Goal: Task Accomplishment & Management: Manage account settings

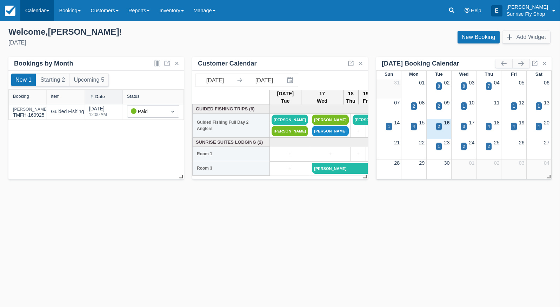
click at [34, 14] on link "Calendar" at bounding box center [37, 10] width 34 height 21
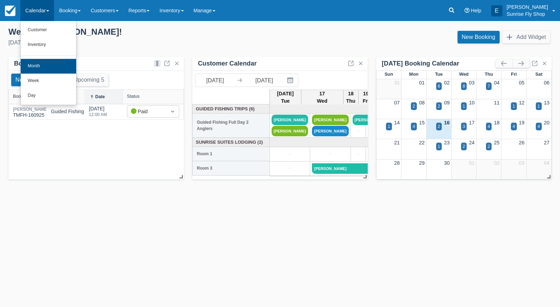
click at [45, 65] on link "Month" at bounding box center [48, 66] width 55 height 15
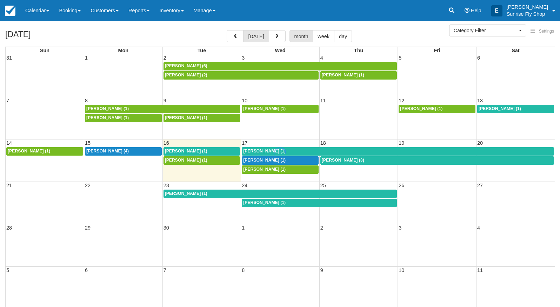
select select
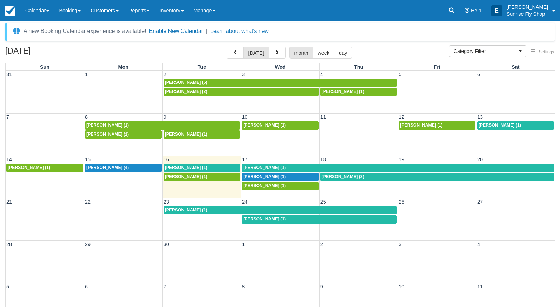
scroll to position [2, 0]
click at [113, 168] on span "Mike Miller (4)" at bounding box center [107, 167] width 42 height 5
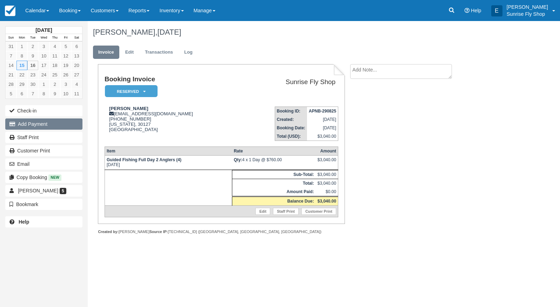
click at [24, 122] on button "Add Payment" at bounding box center [43, 124] width 77 height 11
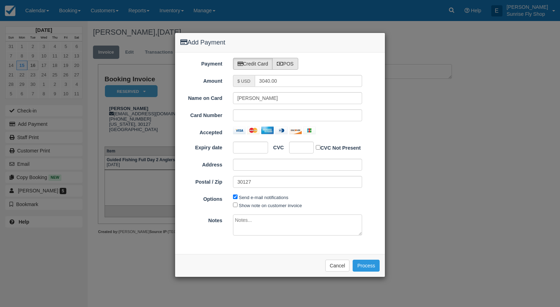
click at [295, 64] on label "POS" at bounding box center [285, 64] width 26 height 12
radio input "true"
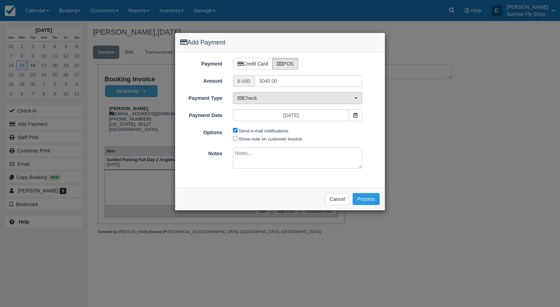
click at [276, 102] on button "Check" at bounding box center [297, 98] width 129 height 12
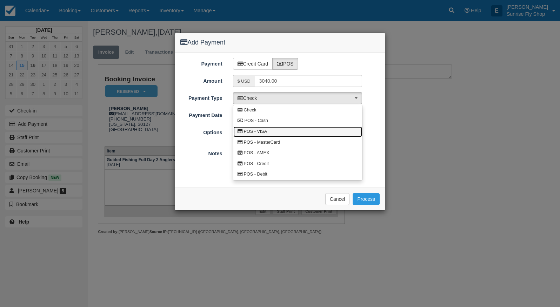
click at [264, 129] on span "POS - VISA" at bounding box center [256, 132] width 24 height 6
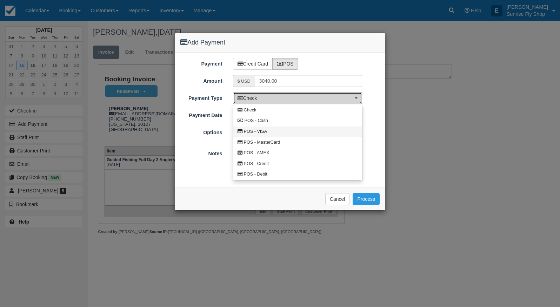
select select "VISA"
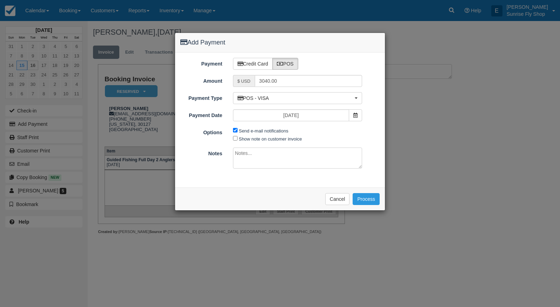
click at [236, 131] on input "Send e-mail notifications" at bounding box center [235, 130] width 5 height 5
checkbox input "false"
click at [366, 198] on button "Process" at bounding box center [366, 199] width 27 height 12
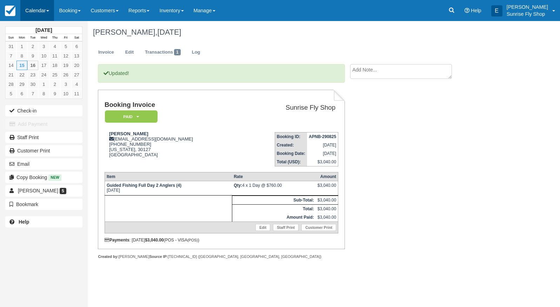
click at [32, 7] on link "Calendar" at bounding box center [37, 10] width 34 height 21
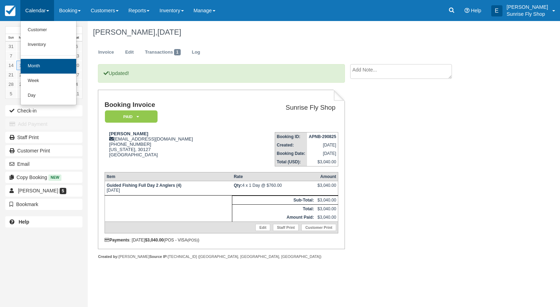
click at [44, 64] on link "Month" at bounding box center [48, 66] width 55 height 15
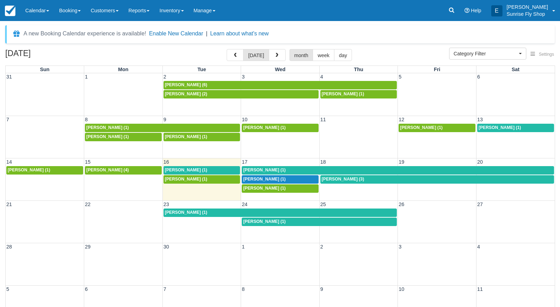
select select
